Goal: Transaction & Acquisition: Purchase product/service

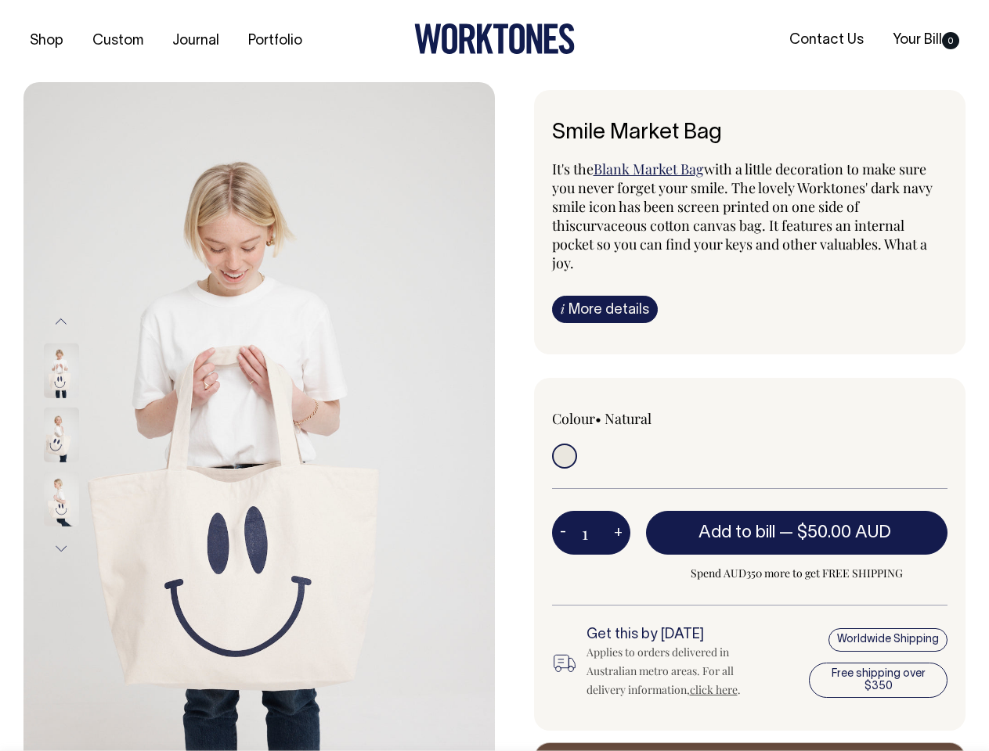
click at [259, 416] on img at bounding box center [258, 435] width 471 height 706
click at [82, 434] on div at bounding box center [82, 435] width 78 height 64
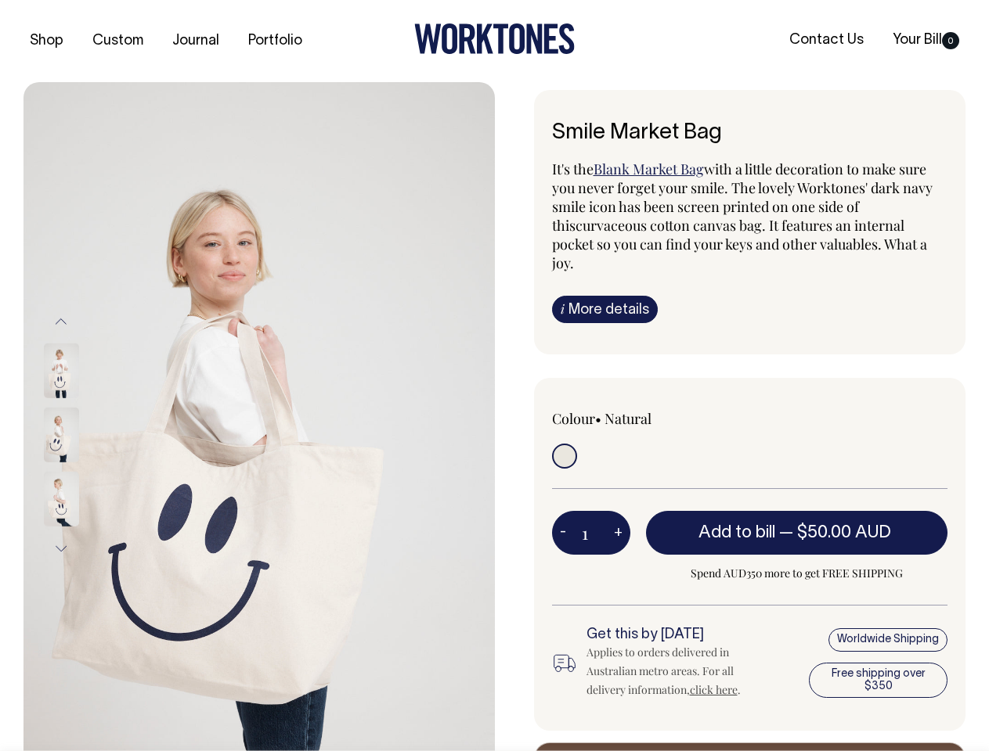
click at [61, 321] on button "Previous" at bounding box center [60, 321] width 23 height 35
click at [82, 467] on div at bounding box center [82, 499] width 78 height 64
click at [61, 549] on button "Next" at bounding box center [60, 548] width 23 height 35
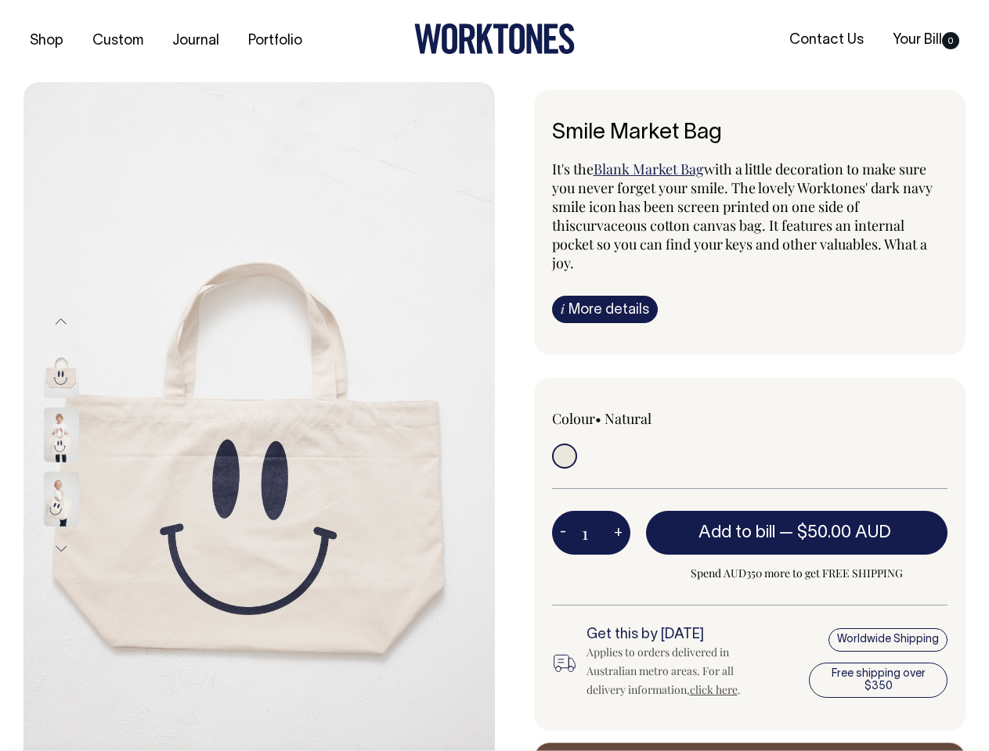
click at [563, 517] on button "-" at bounding box center [563, 532] width 22 height 31
click at [618, 517] on button "+" at bounding box center [618, 532] width 24 height 31
type input "2"
click at [797, 525] on span "— $50.00 AUD" at bounding box center [837, 533] width 116 height 16
